Goal: Task Accomplishment & Management: Complete application form

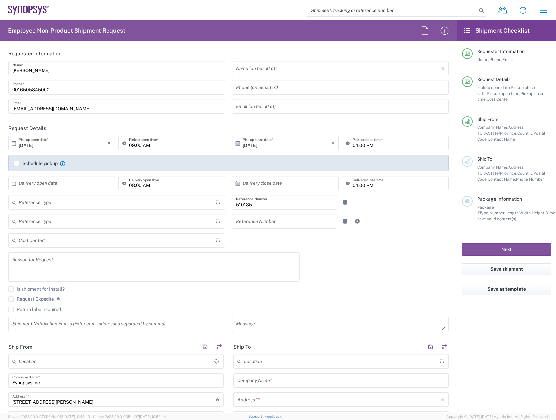
type input "Department"
type input "Delivered at Place"
type input "US01, SDG, OS, Eng 510135"
type input "[GEOGRAPHIC_DATA]"
type input "[US_STATE]"
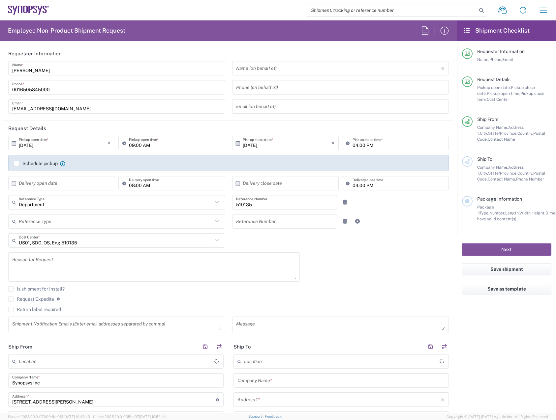
type input "[GEOGRAPHIC_DATA]"
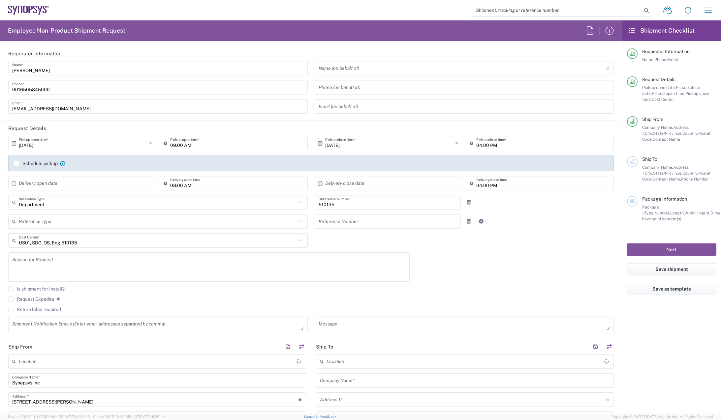
type input "[GEOGRAPHIC_DATA] US8K"
type input "Department"
type input "US01, SDG, OS, Eng 510135"
type input "Delivered at Place"
type input "[GEOGRAPHIC_DATA]"
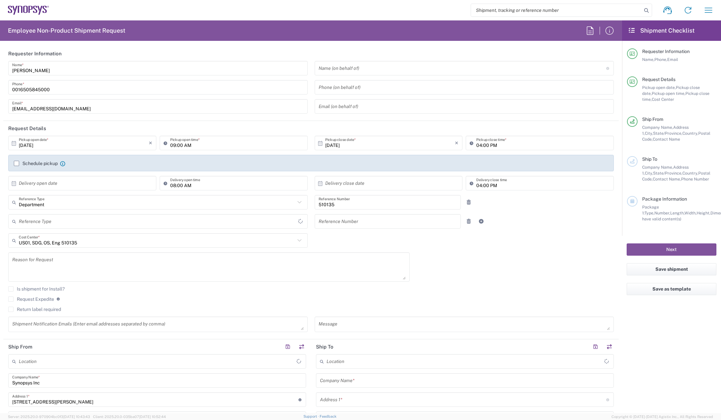
type input "[US_STATE]"
type input "[GEOGRAPHIC_DATA]"
type input "[GEOGRAPHIC_DATA] US8K"
click at [69, 184] on input "text" at bounding box center [84, 184] width 130 height 12
click at [67, 226] on span "6" at bounding box center [65, 224] width 10 height 9
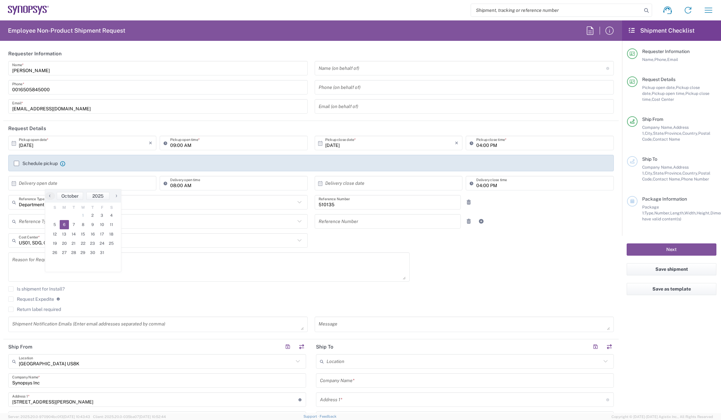
type input "[DATE]"
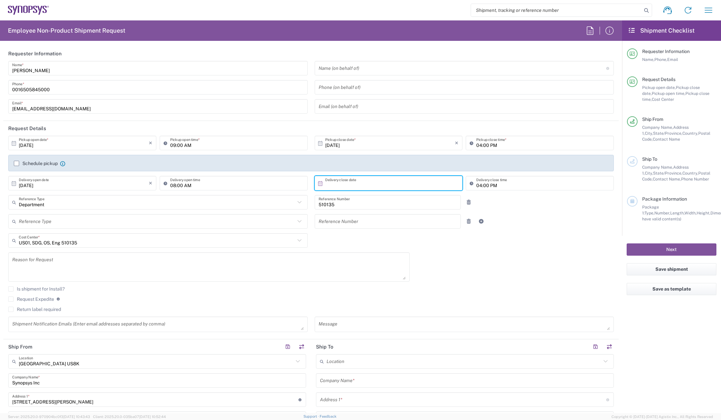
click at [360, 181] on input "text" at bounding box center [390, 184] width 130 height 12
click at [368, 227] on span "6" at bounding box center [368, 224] width 10 height 9
type input "[DATE]"
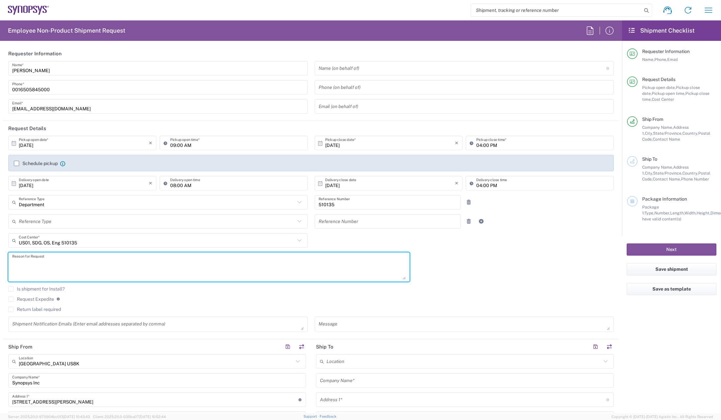
click at [106, 259] on textarea at bounding box center [208, 267] width 393 height 25
type textarea "Shipment of dongle for customer evaluation"
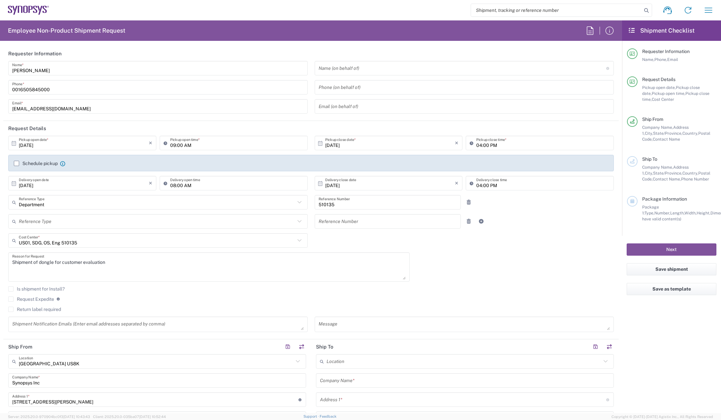
click at [481, 292] on div "Is shipment for Install?" at bounding box center [310, 292] width 605 height 10
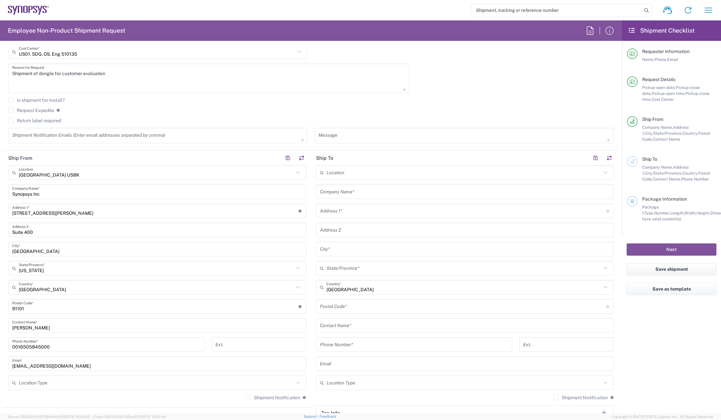
scroll to position [198, 0]
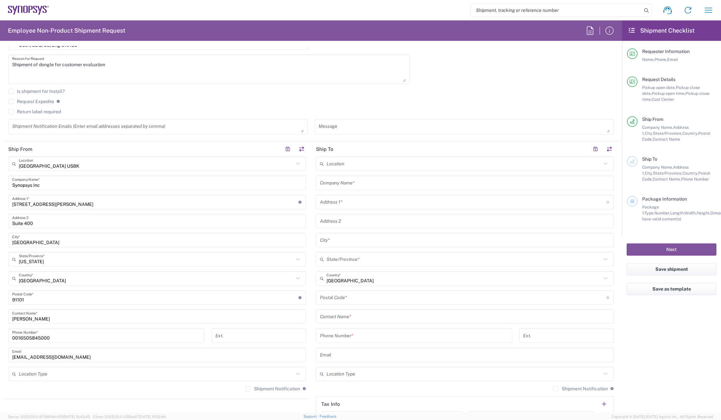
click at [371, 182] on input "text" at bounding box center [465, 183] width 290 height 12
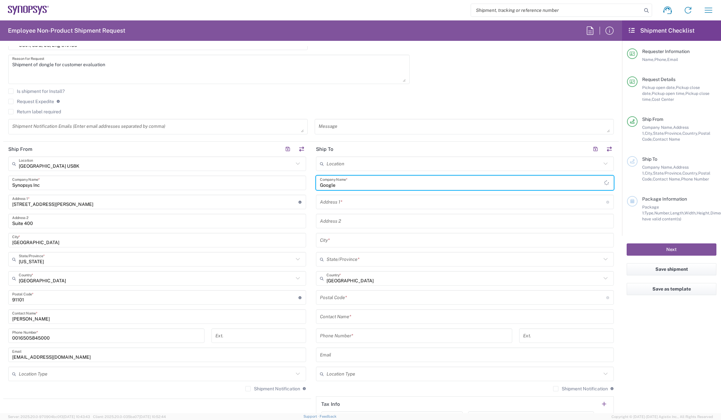
type input "Google"
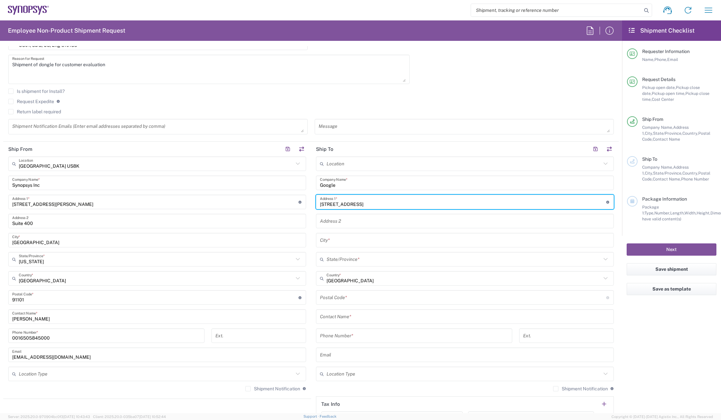
type input "[STREET_ADDRESS]"
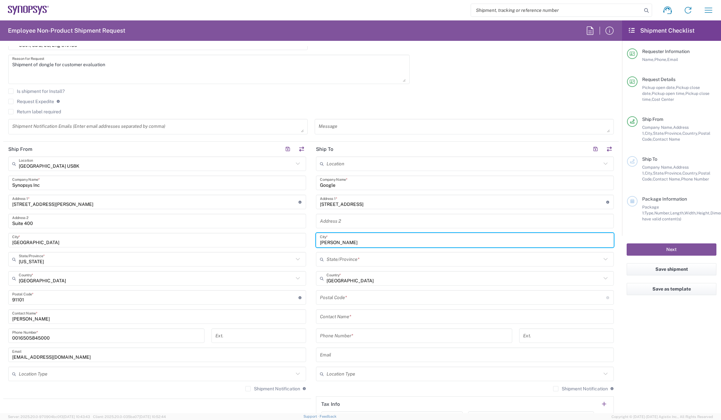
type input "[PERSON_NAME]"
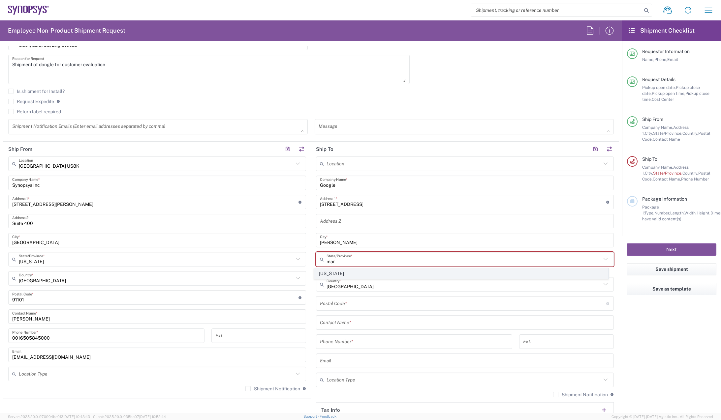
click at [356, 277] on span "[US_STATE]" at bounding box center [461, 274] width 294 height 10
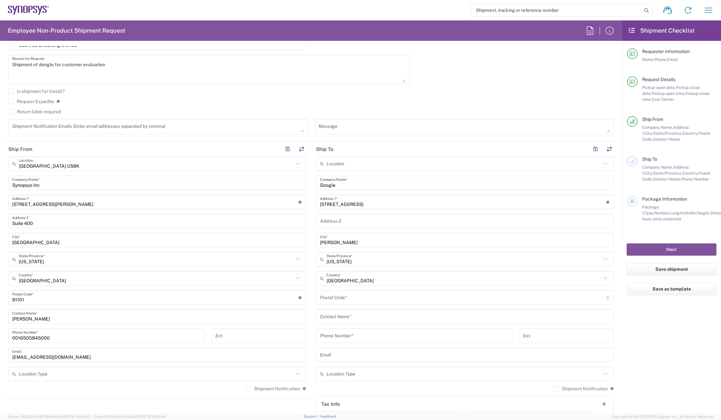
click at [357, 262] on input "[US_STATE]" at bounding box center [463, 260] width 275 height 12
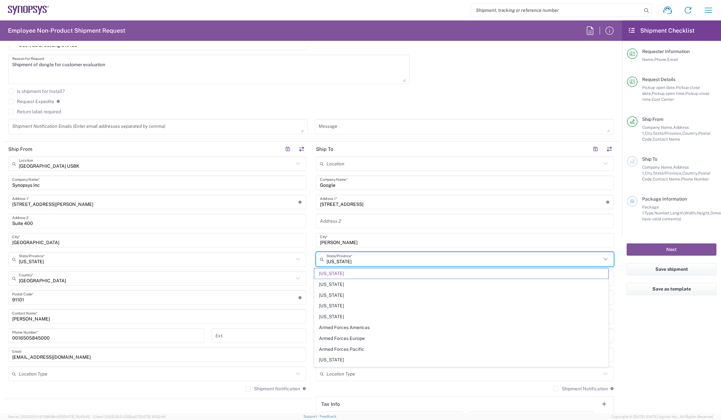
click at [357, 262] on input "[US_STATE]" at bounding box center [463, 260] width 275 height 12
type input "d"
type input "m"
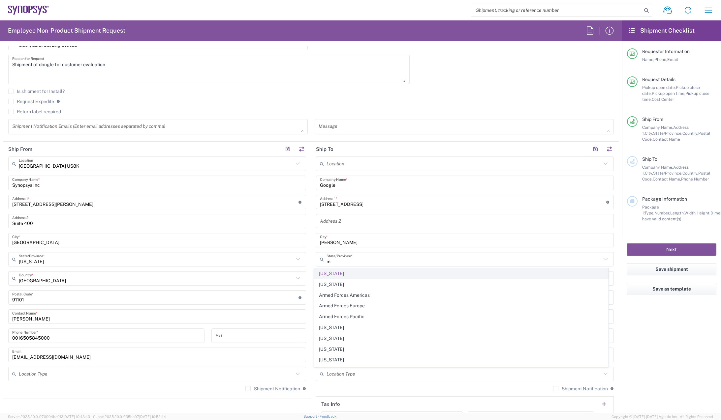
click at [341, 274] on span "[US_STATE]" at bounding box center [461, 274] width 294 height 10
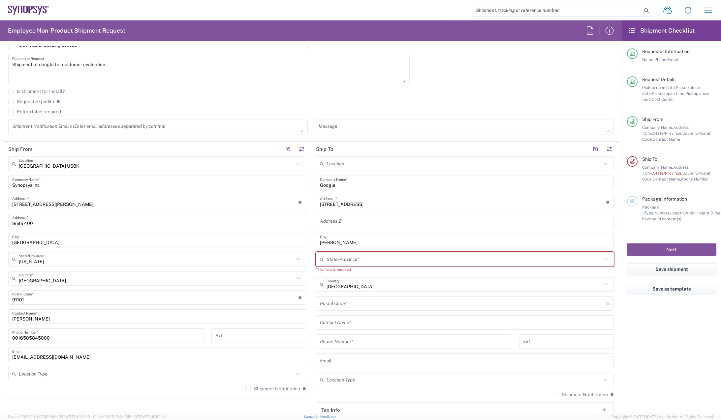
click at [357, 259] on input "text" at bounding box center [463, 260] width 275 height 12
click at [336, 276] on span "[US_STATE]" at bounding box center [461, 274] width 294 height 10
type input "[US_STATE]"
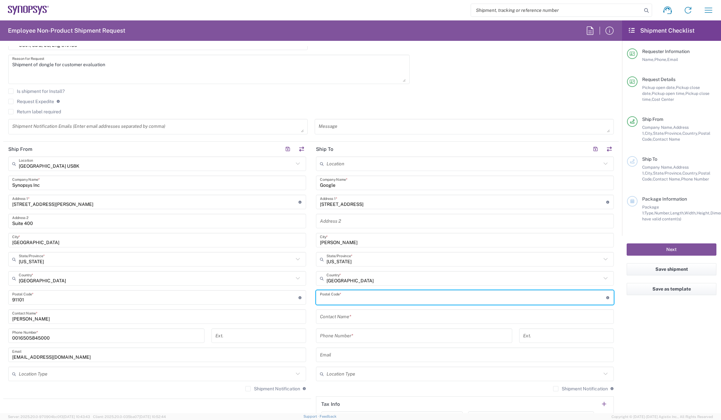
click at [343, 299] on input "undefined" at bounding box center [463, 298] width 286 height 12
type input "21704"
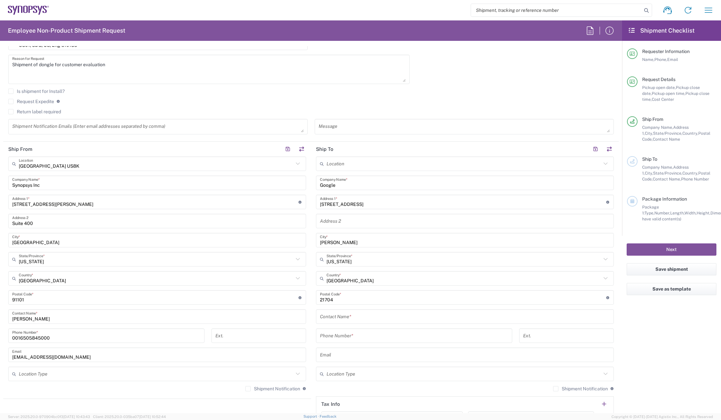
click at [440, 71] on div "[DATE] × Pickup open date * Cancel Apply 09:00 AM Pickup open time * [DATE] × P…" at bounding box center [311, 38] width 612 height 201
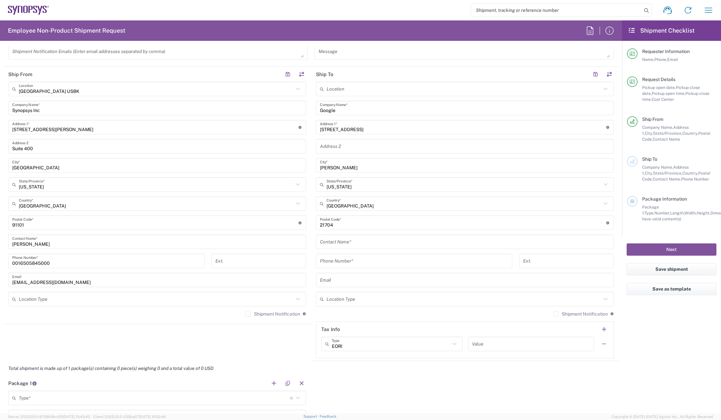
scroll to position [297, 0]
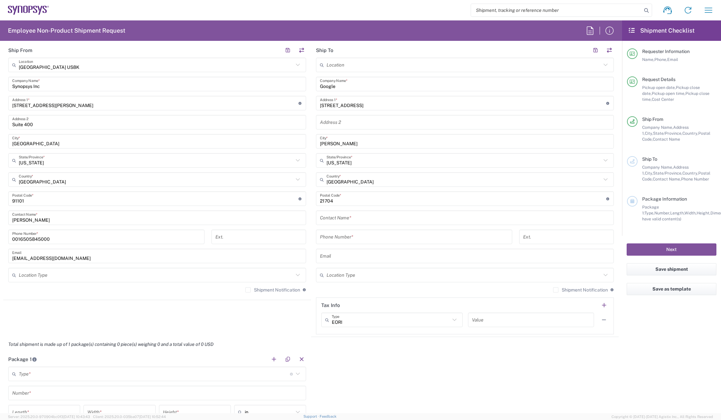
click at [376, 219] on input "text" at bounding box center [465, 218] width 290 height 12
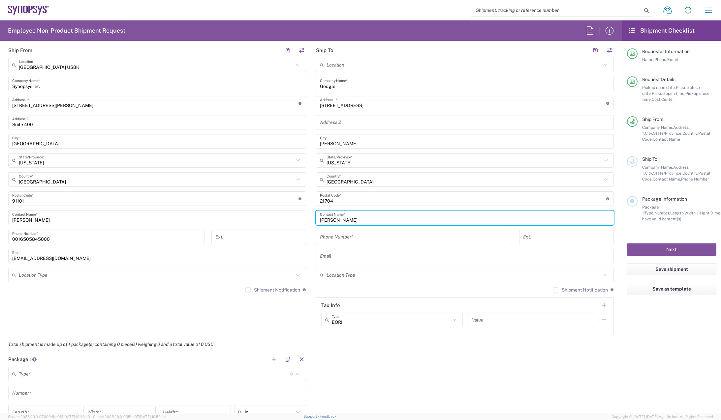
type input "[PERSON_NAME]"
click at [377, 241] on input "tel" at bounding box center [414, 237] width 188 height 12
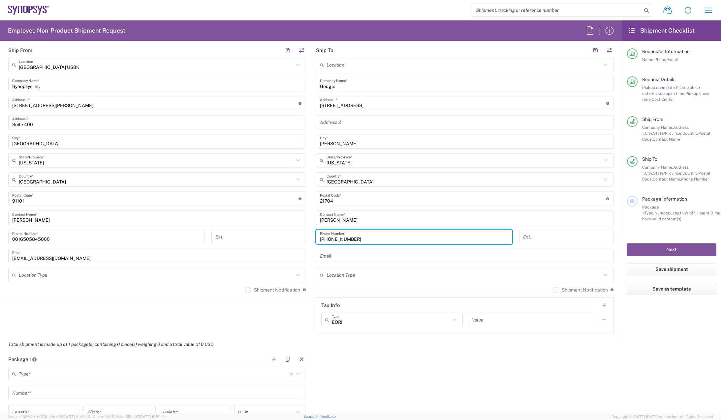
type input "[PHONE_NUMBER]"
click at [368, 277] on input "text" at bounding box center [463, 276] width 275 height 12
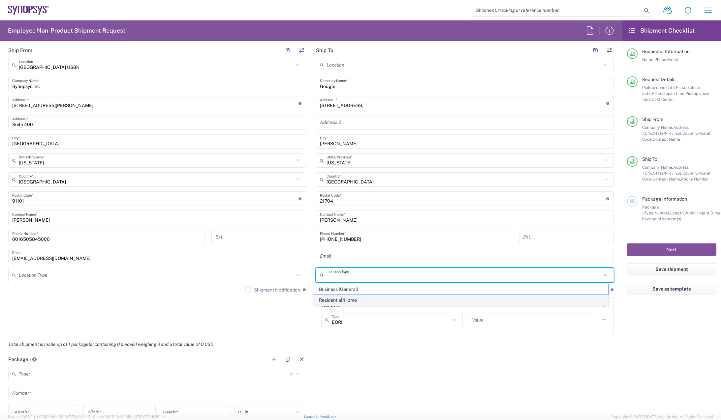
click at [356, 298] on span "Residential/Home" at bounding box center [461, 300] width 294 height 10
type input "Residential/Home"
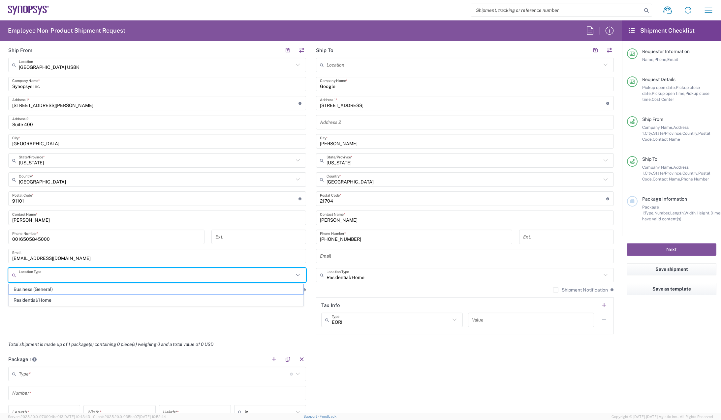
click at [241, 277] on input "text" at bounding box center [156, 276] width 275 height 12
click at [96, 290] on span "Business (General)" at bounding box center [156, 290] width 294 height 10
type input "Business (General)"
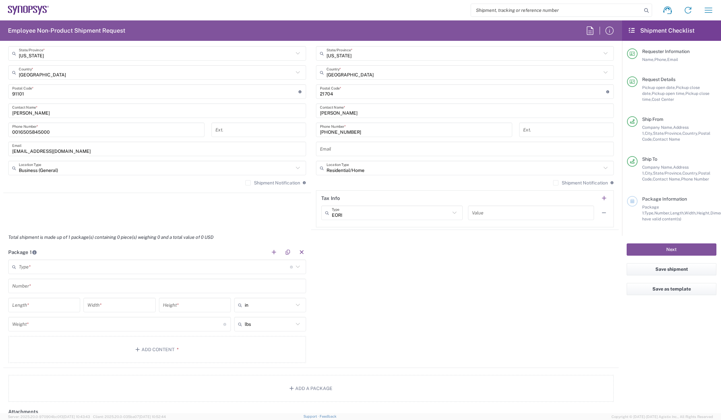
scroll to position [429, 0]
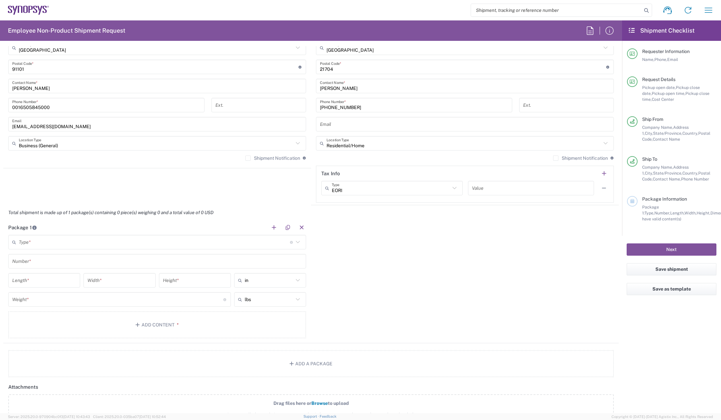
click at [104, 243] on input "text" at bounding box center [154, 243] width 271 height 12
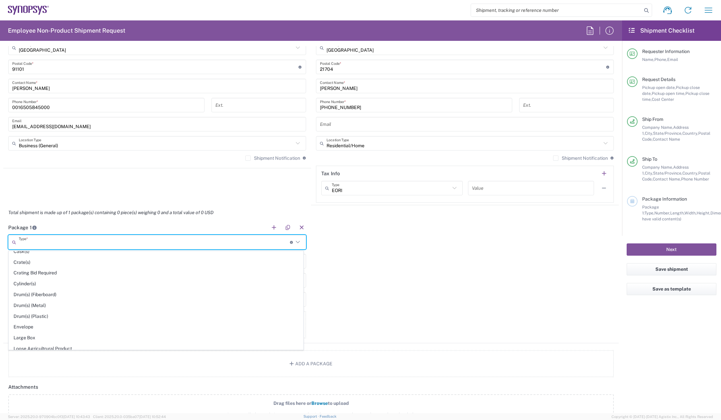
scroll to position [132, 0]
click at [16, 316] on span "Envelope" at bounding box center [156, 319] width 294 height 10
type input "Envelope"
type input "1"
type input "9.5"
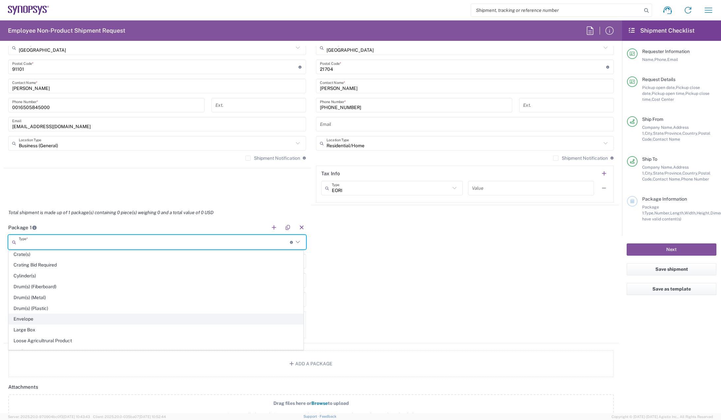
type input "12.5"
type input "0.25"
type input "1"
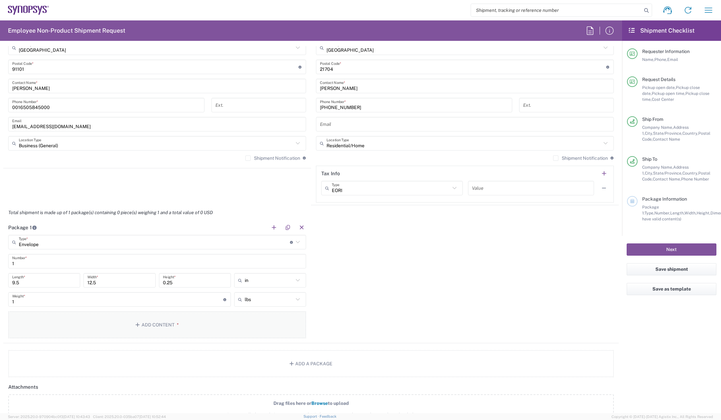
click at [92, 324] on button "Add Content *" at bounding box center [157, 325] width 298 height 27
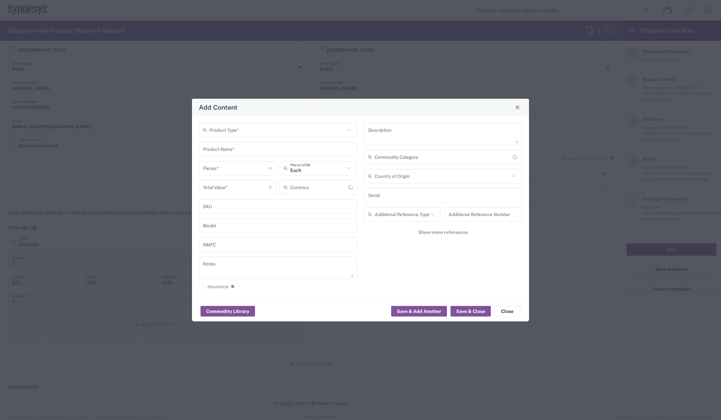
type input "US Dollar"
click at [247, 132] on input "text" at bounding box center [276, 130] width 135 height 12
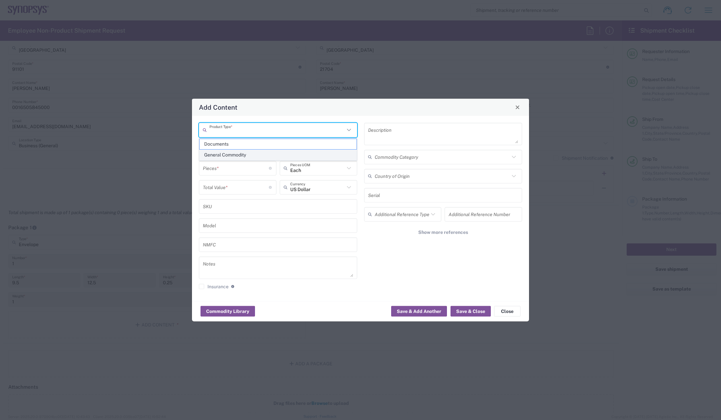
click at [237, 153] on span "General Commodity" at bounding box center [277, 155] width 157 height 10
type input "General Commodity"
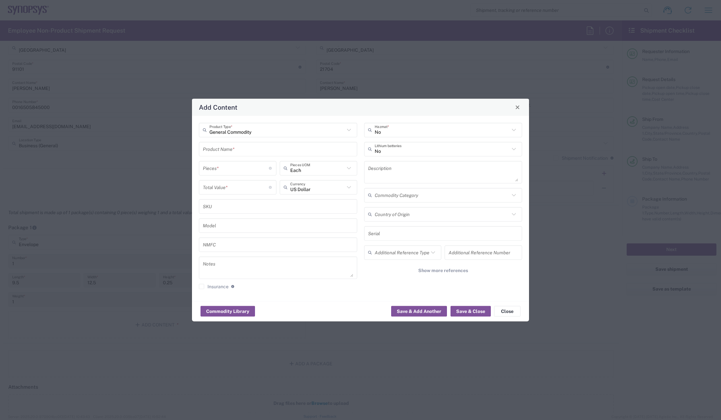
click at [237, 151] on input "text" at bounding box center [278, 149] width 150 height 12
click at [231, 176] on div "Dongles 51051-000" at bounding box center [277, 175] width 157 height 11
type input "Dongles 51051-000"
type textarea "Dongles 51051-000"
type input "[GEOGRAPHIC_DATA]"
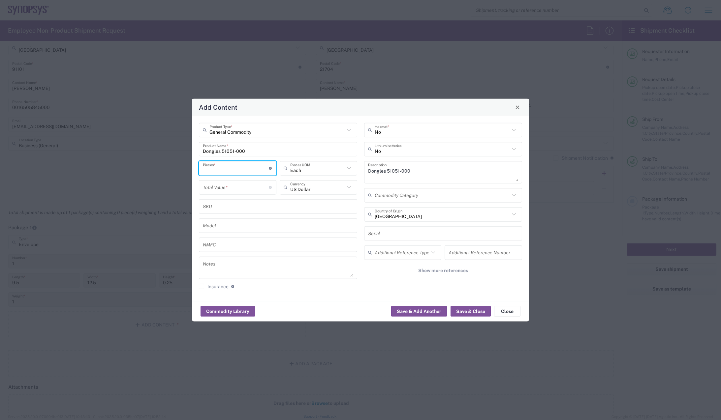
click at [232, 167] on input "number" at bounding box center [236, 169] width 66 height 12
type input "1"
click at [237, 191] on input "number" at bounding box center [236, 188] width 66 height 12
type input "30"
click at [466, 311] on button "Save & Close" at bounding box center [470, 311] width 40 height 11
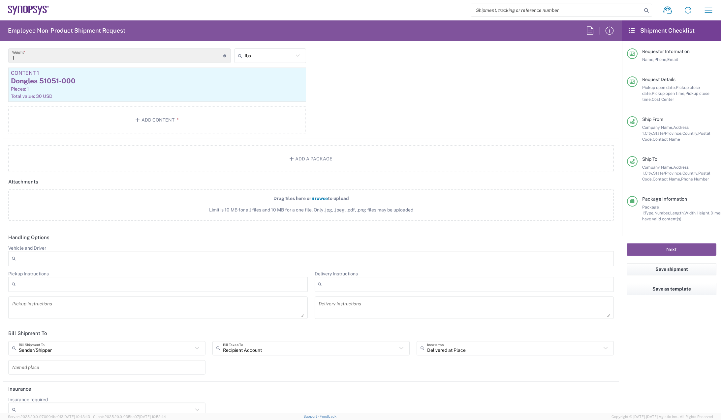
scroll to position [684, 0]
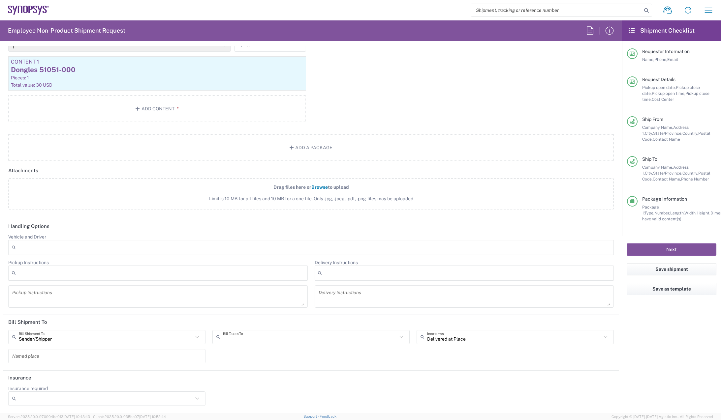
click at [346, 340] on input "text" at bounding box center [310, 337] width 174 height 12
click at [256, 363] on span "Sender/Shipper" at bounding box center [308, 362] width 194 height 10
type input "Sender/Shipper"
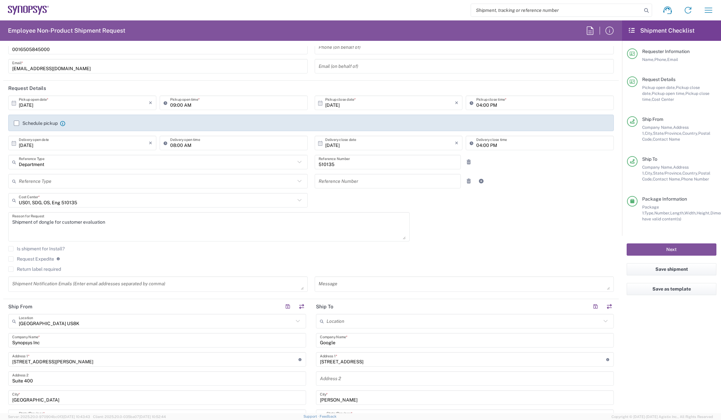
scroll to position [0, 0]
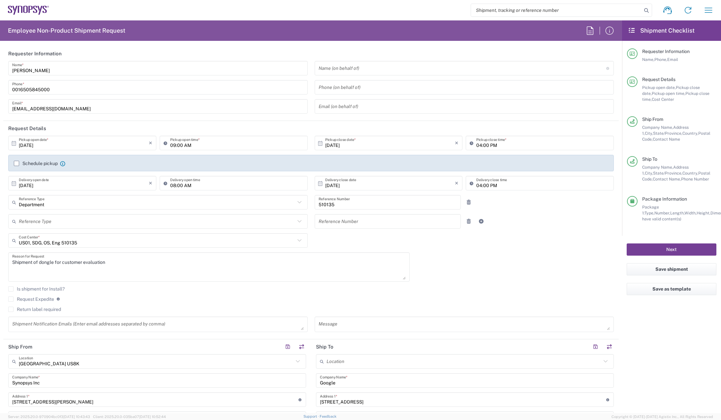
click at [666, 250] on button "Next" at bounding box center [671, 250] width 90 height 12
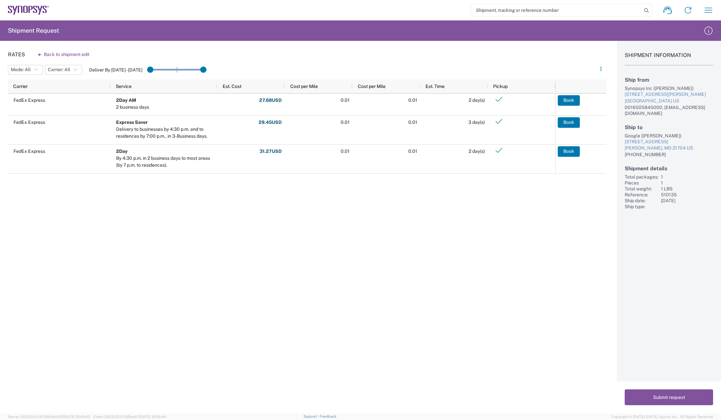
click at [373, 290] on div "Rates Back to shipment edit Mode: All All SMAL Carrier: All All FedEx Express D…" at bounding box center [303, 227] width 606 height 373
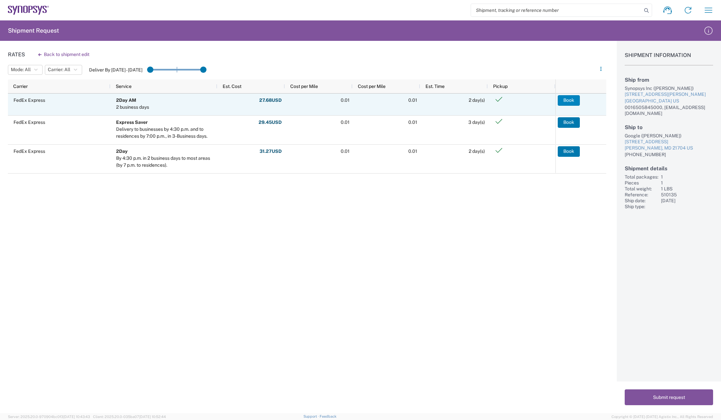
click at [569, 100] on button "Book" at bounding box center [569, 100] width 22 height 11
